Goal: Task Accomplishment & Management: Use online tool/utility

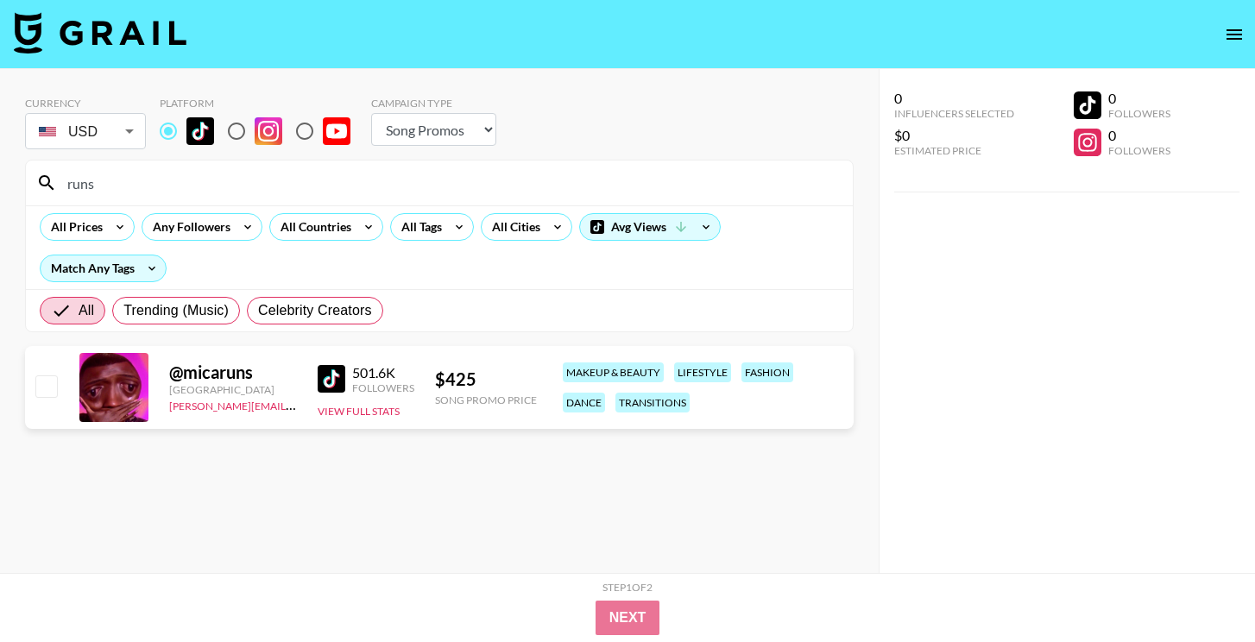
select select "Song"
click at [355, 195] on input "runs" at bounding box center [450, 183] width 786 height 28
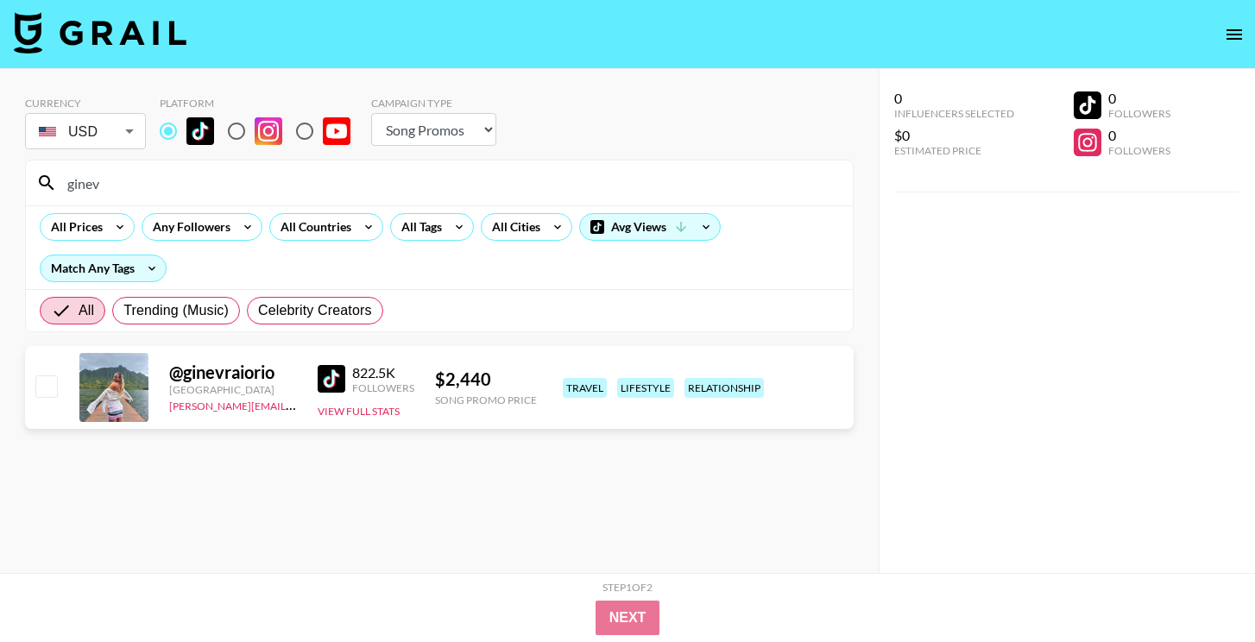
click at [425, 185] on input "ginev" at bounding box center [450, 183] width 786 height 28
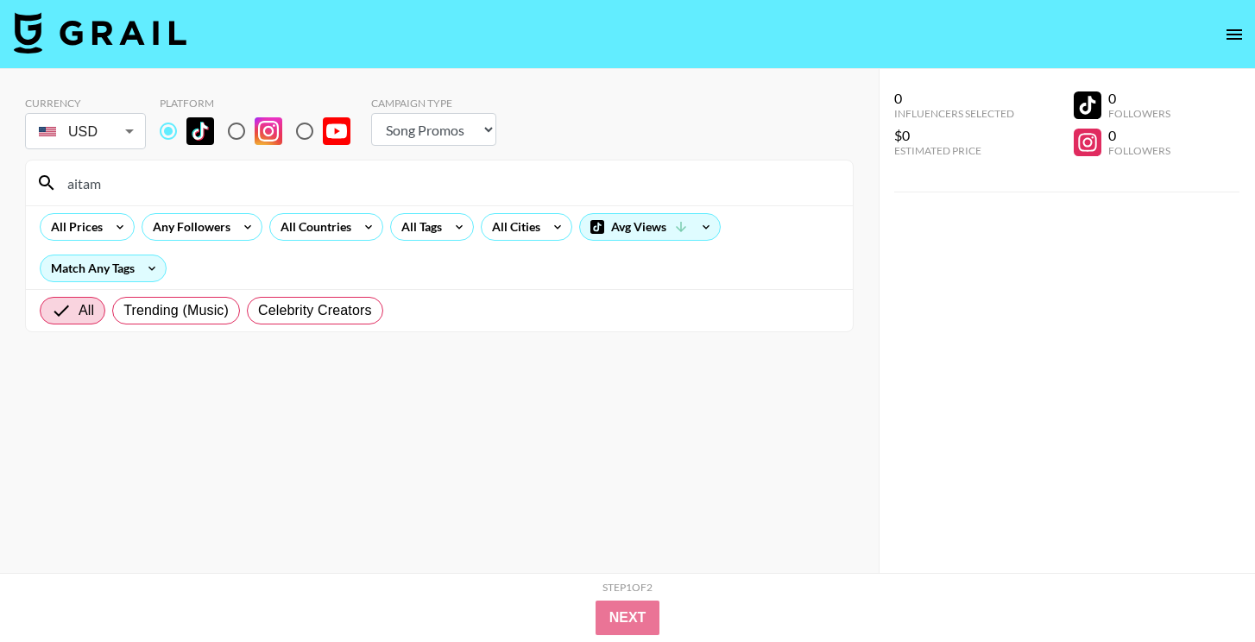
click at [392, 172] on input "aitam" at bounding box center [450, 183] width 786 height 28
type input "j"
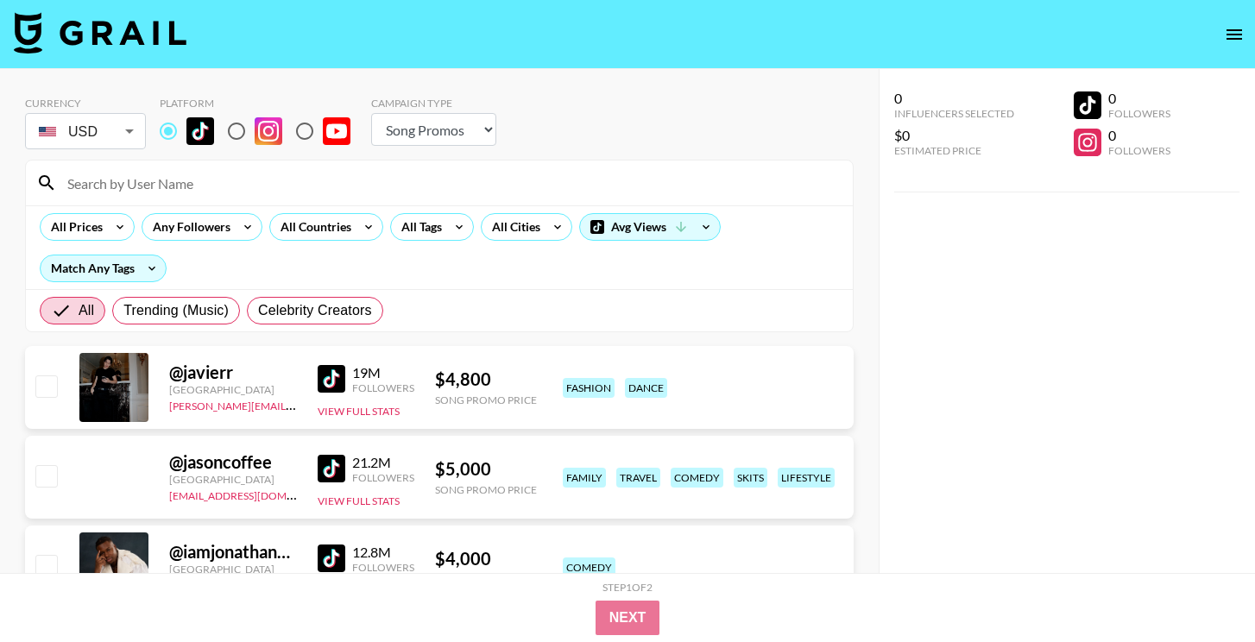
type input "u"
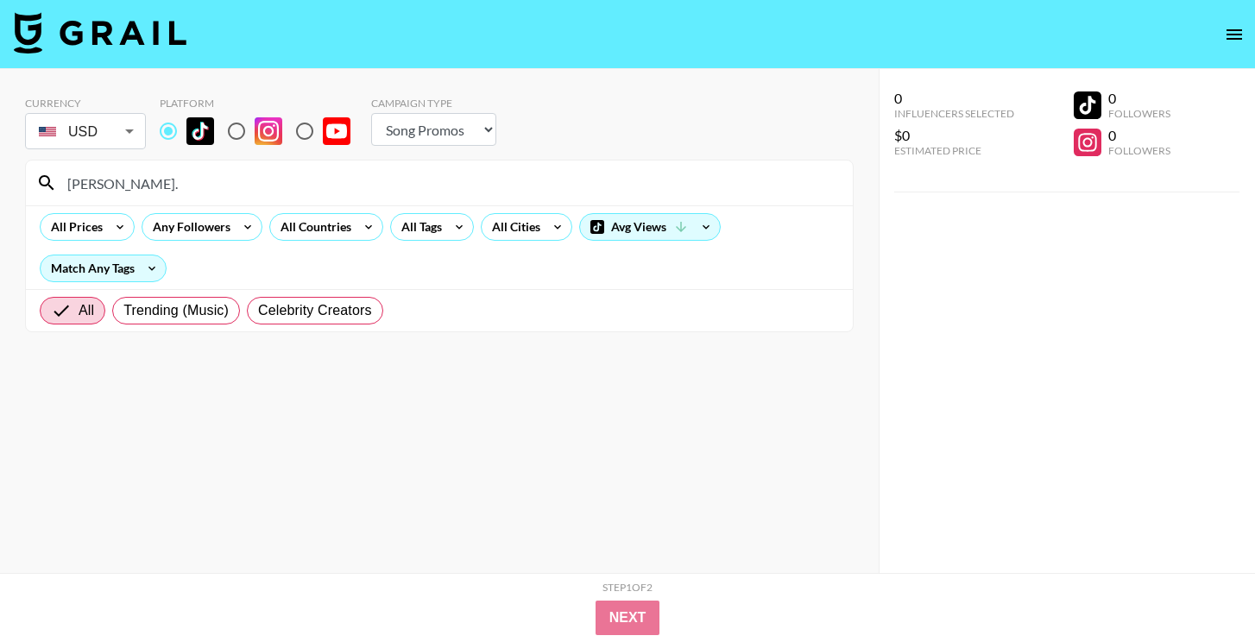
click at [406, 174] on input "[PERSON_NAME]." at bounding box center [450, 183] width 786 height 28
type input "liw"
